Goal: Find specific page/section: Find specific page/section

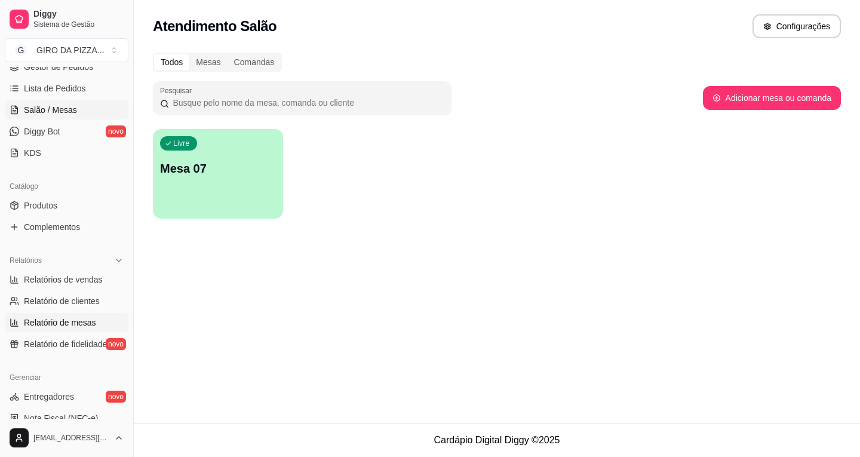
scroll to position [179, 0]
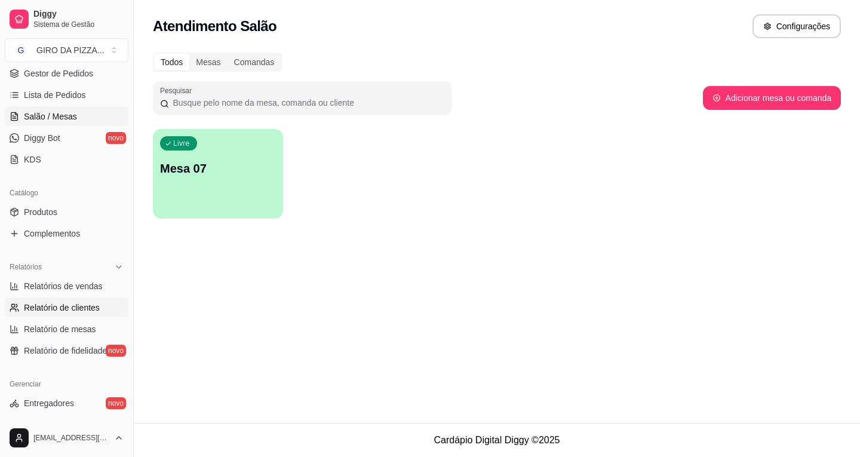
click at [57, 316] on link "Relatório de clientes" at bounding box center [67, 307] width 124 height 19
select select "30"
select select "HIGHEST_TOTAL_SPENT_WITH_ORDERS"
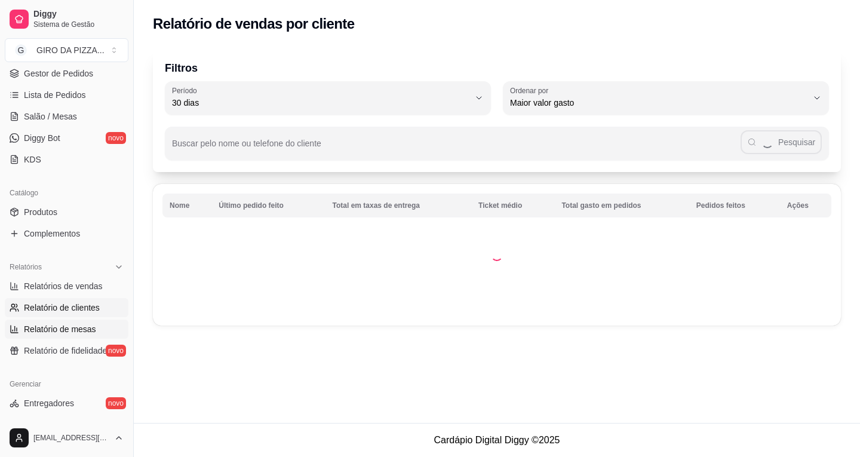
click at [43, 330] on span "Relatório de mesas" at bounding box center [60, 329] width 72 height 12
select select "TOTAL_OF_ORDERS"
select select "7"
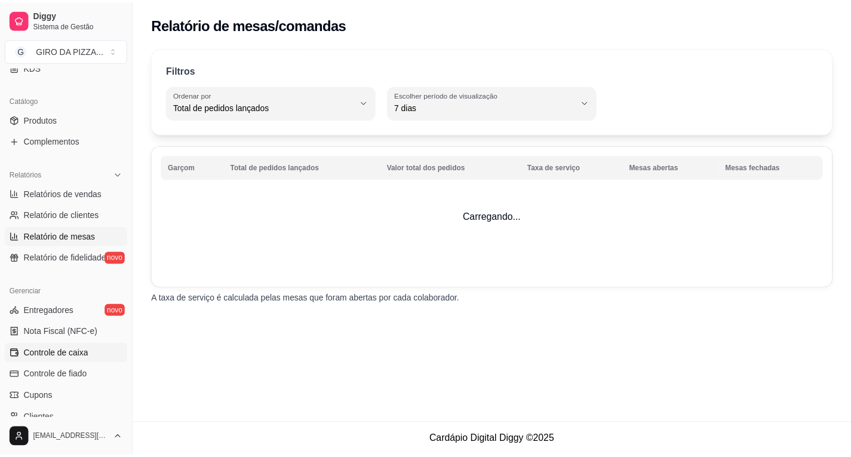
scroll to position [299, 0]
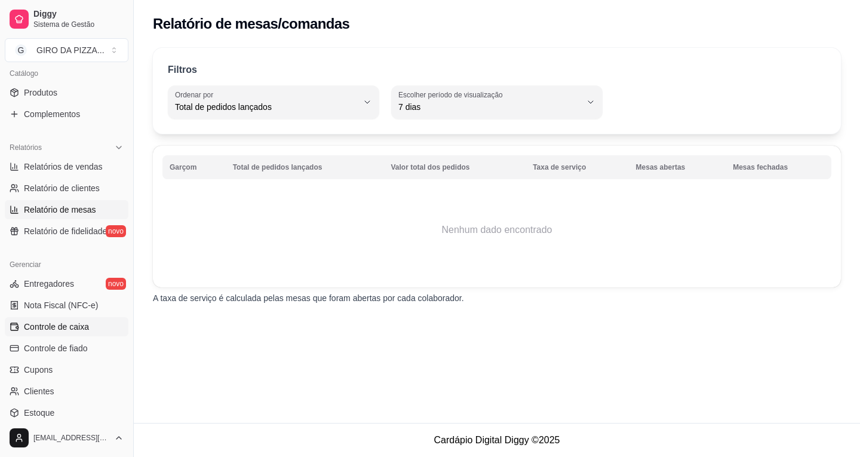
click at [78, 325] on span "Controle de caixa" at bounding box center [56, 327] width 65 height 12
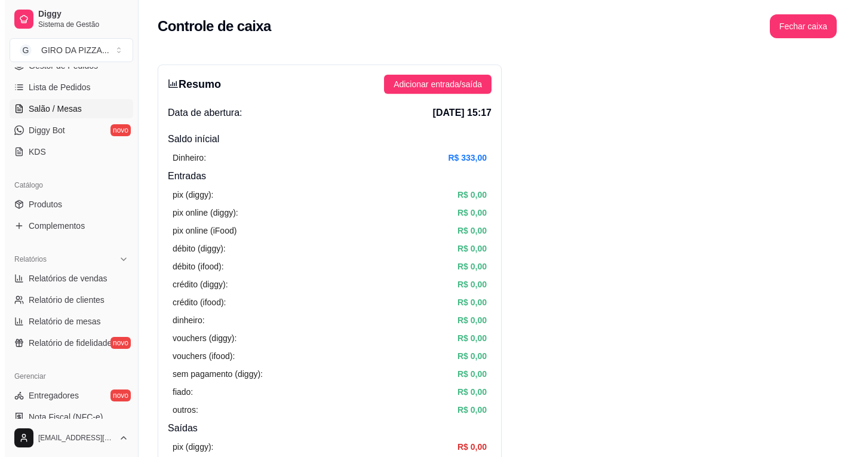
scroll to position [60, 0]
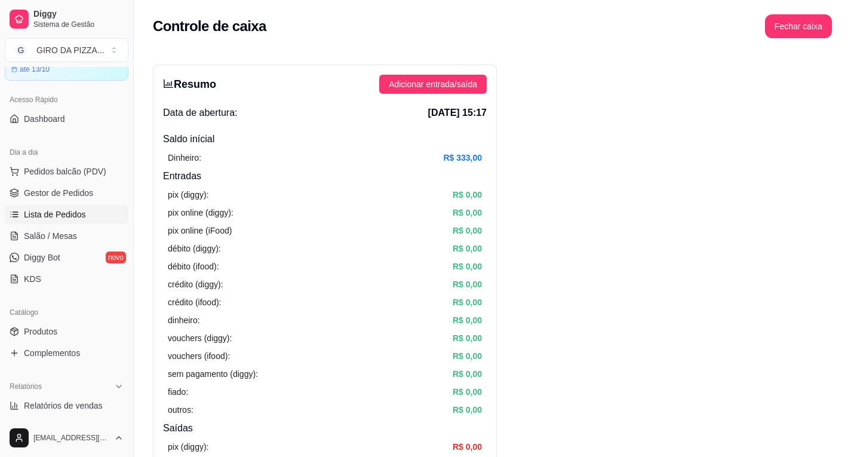
click at [79, 219] on span "Lista de Pedidos" at bounding box center [55, 214] width 62 height 12
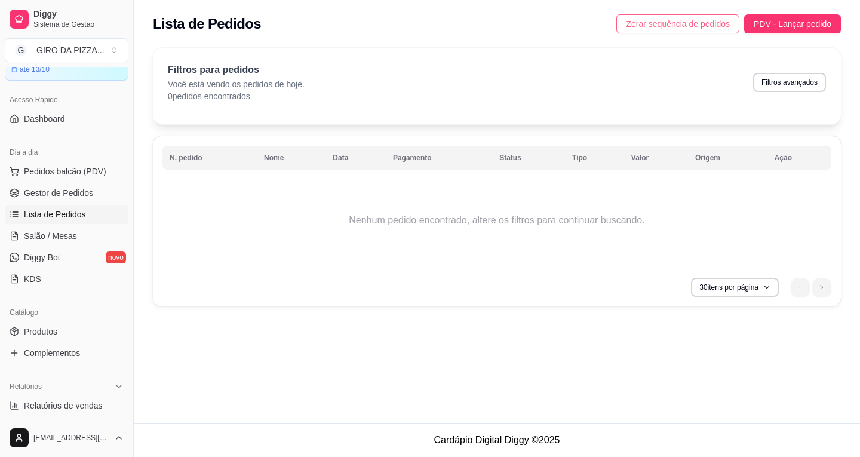
click at [710, 17] on span "Zerar sequência de pedidos" at bounding box center [678, 23] width 104 height 13
